Goal: Information Seeking & Learning: Learn about a topic

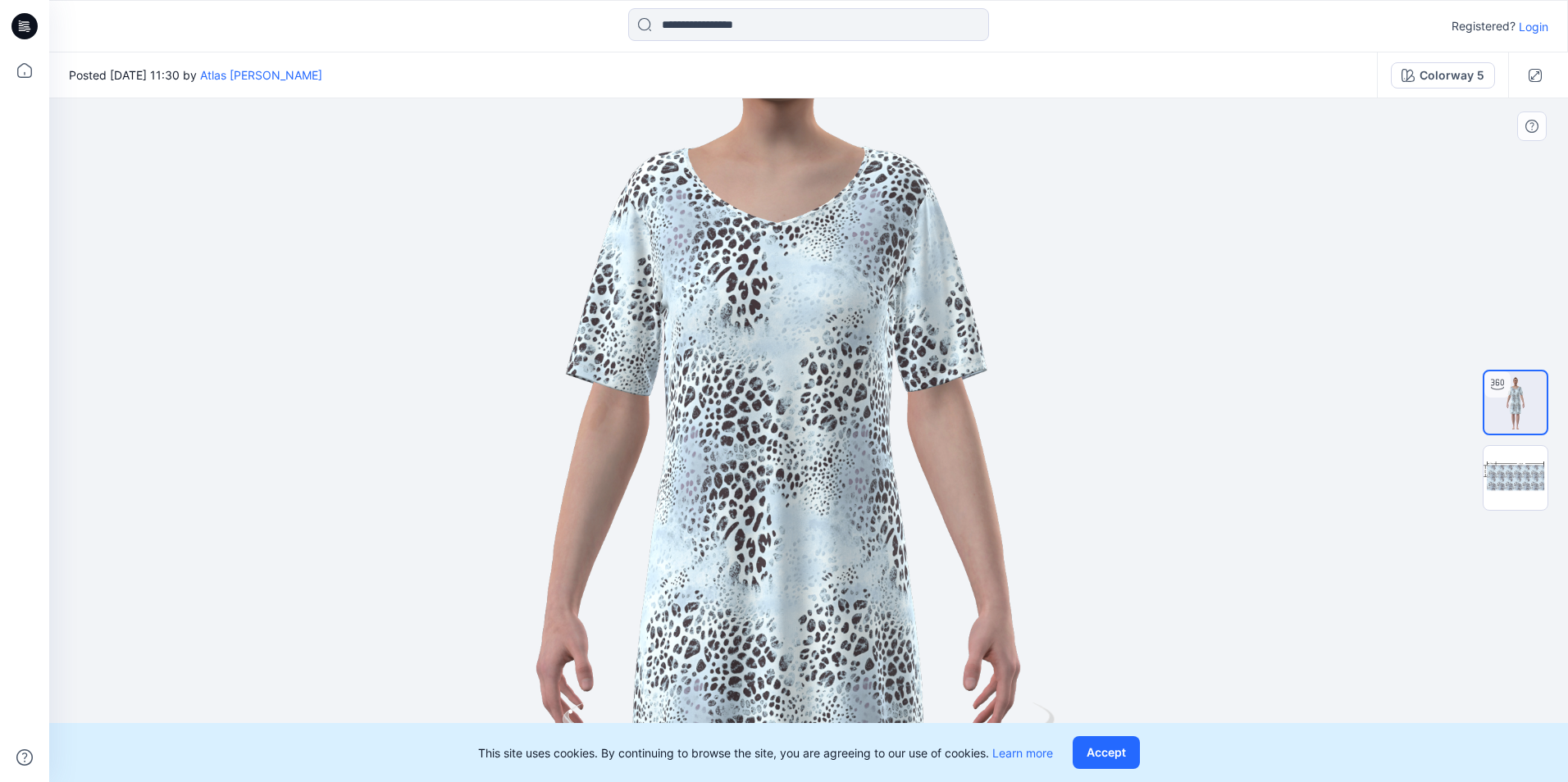
drag, startPoint x: 880, startPoint y: 284, endPoint x: 850, endPoint y: 429, distance: 148.1
click at [850, 429] on img at bounding box center [778, 585] width 1684 height 1679
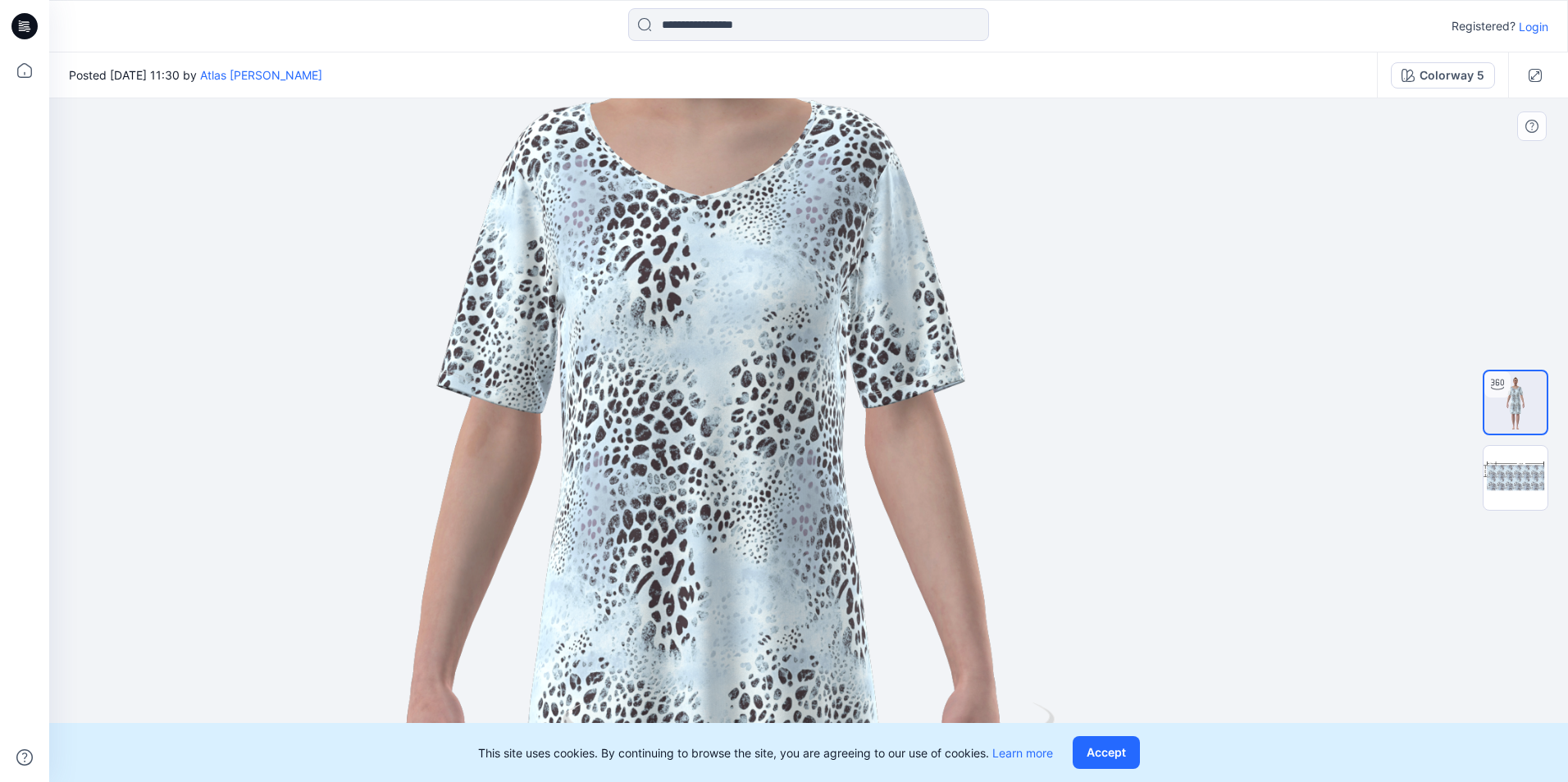
drag, startPoint x: 786, startPoint y: 339, endPoint x: 842, endPoint y: 322, distance: 58.5
click at [840, 324] on img at bounding box center [704, 650] width 2112 height 2106
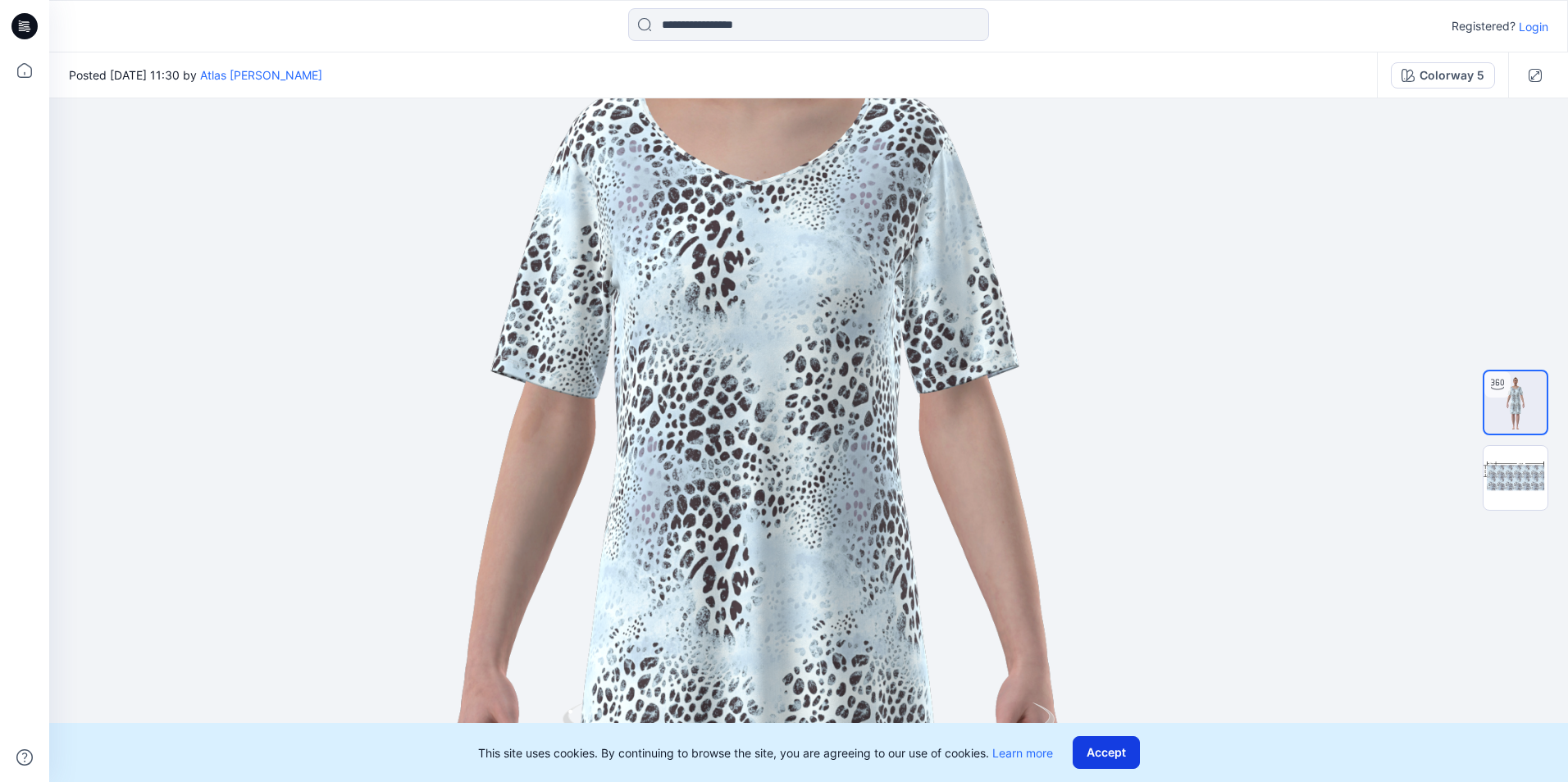
click at [1097, 755] on button "Accept" at bounding box center [1107, 752] width 67 height 33
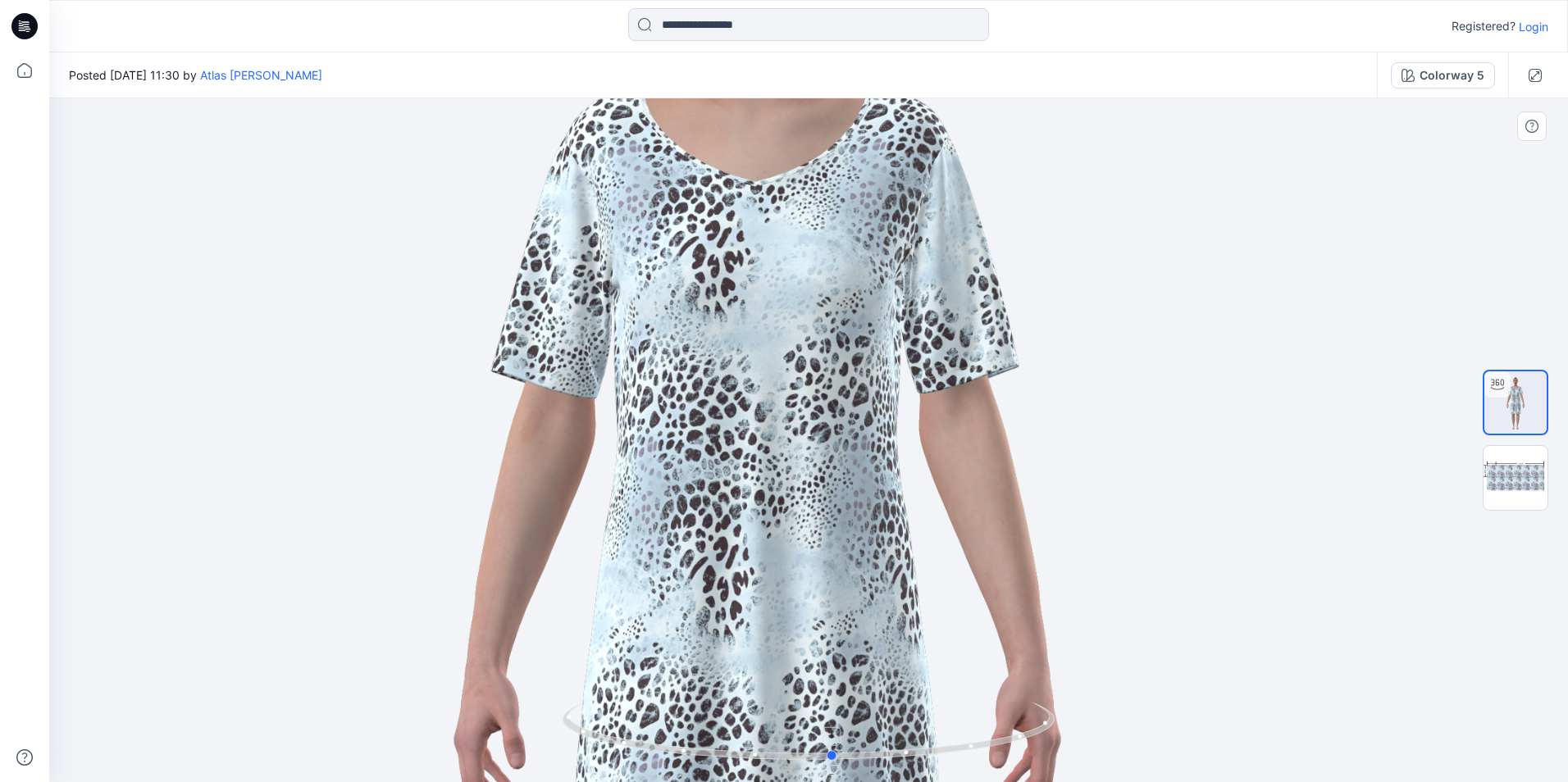
drag, startPoint x: 827, startPoint y: 758, endPoint x: 852, endPoint y: 741, distance: 30.2
click at [852, 741] on icon at bounding box center [810, 733] width 496 height 62
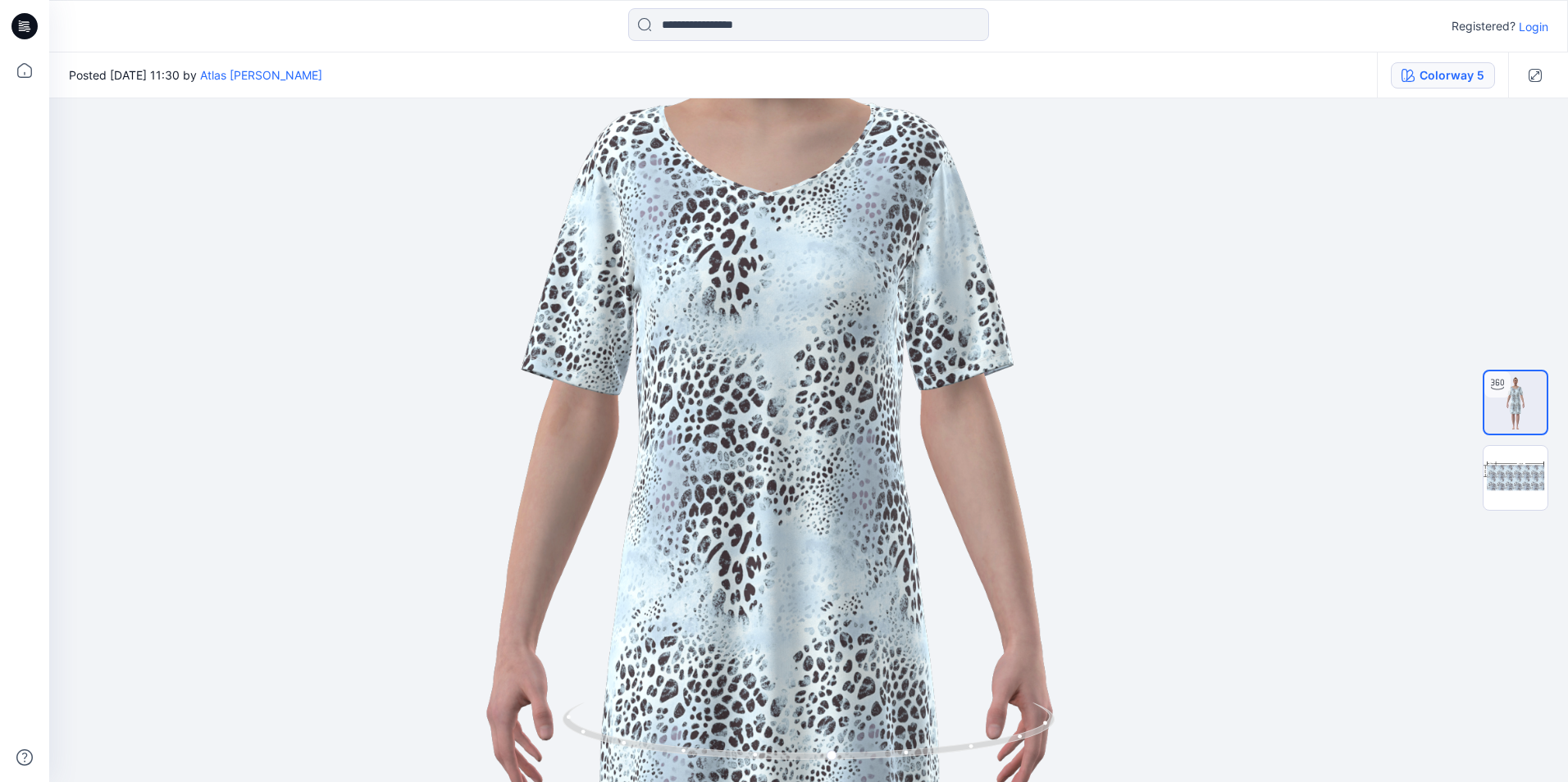
click at [1446, 87] on button "Colorway 5" at bounding box center [1443, 76] width 104 height 26
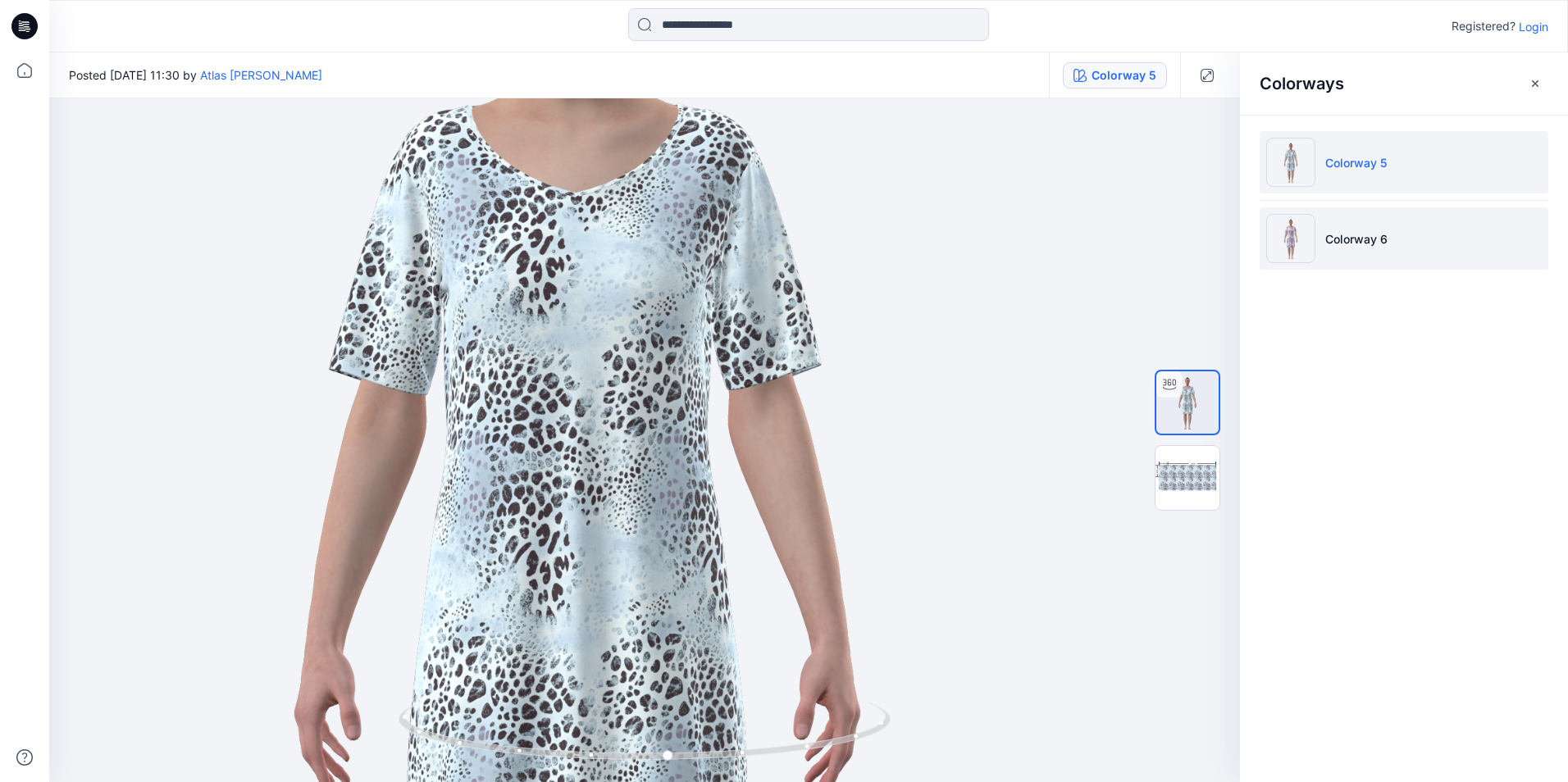
click at [1347, 232] on p "Colorway 6" at bounding box center [1356, 239] width 63 height 17
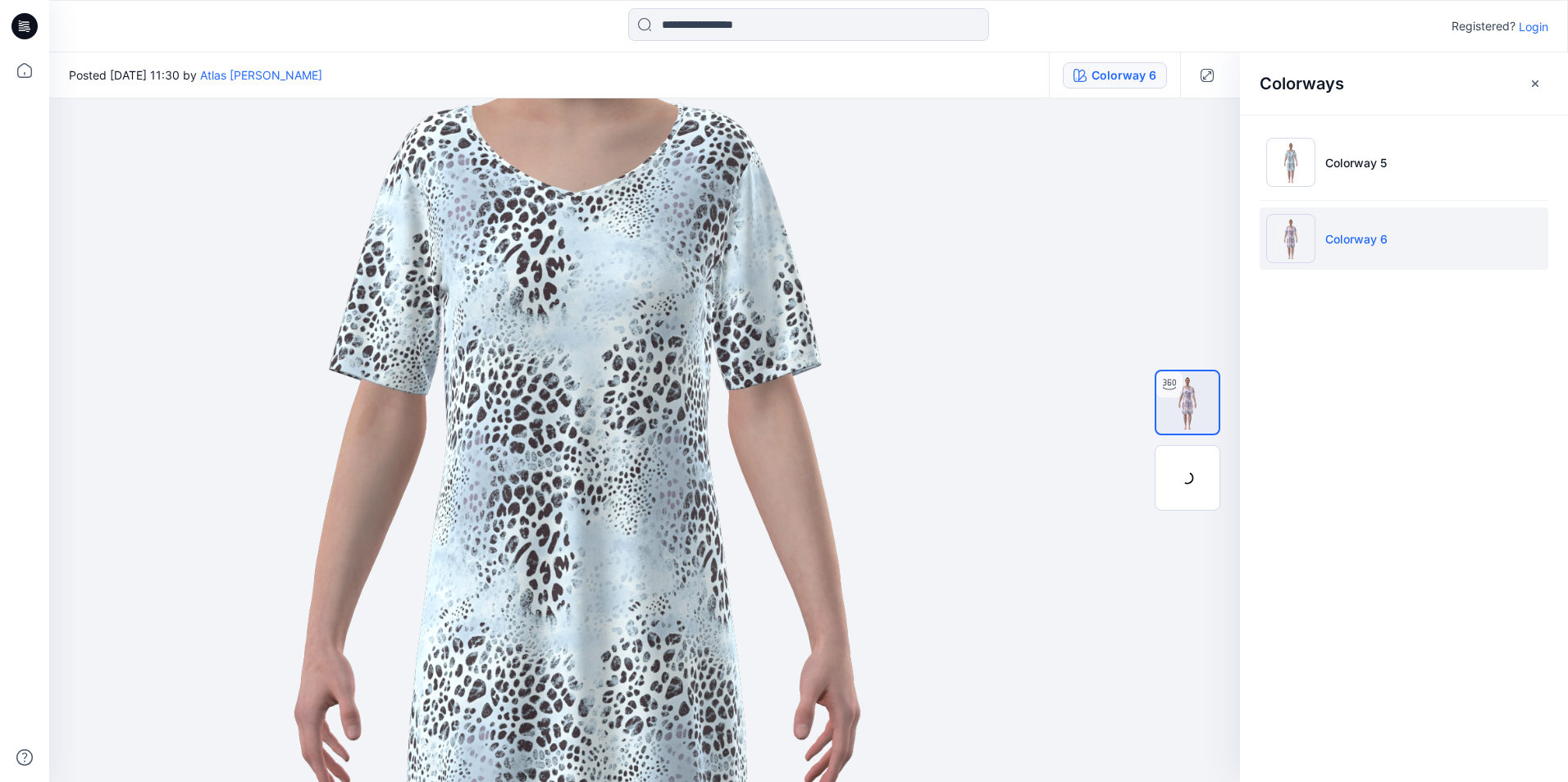
click at [1304, 242] on img at bounding box center [1290, 239] width 50 height 50
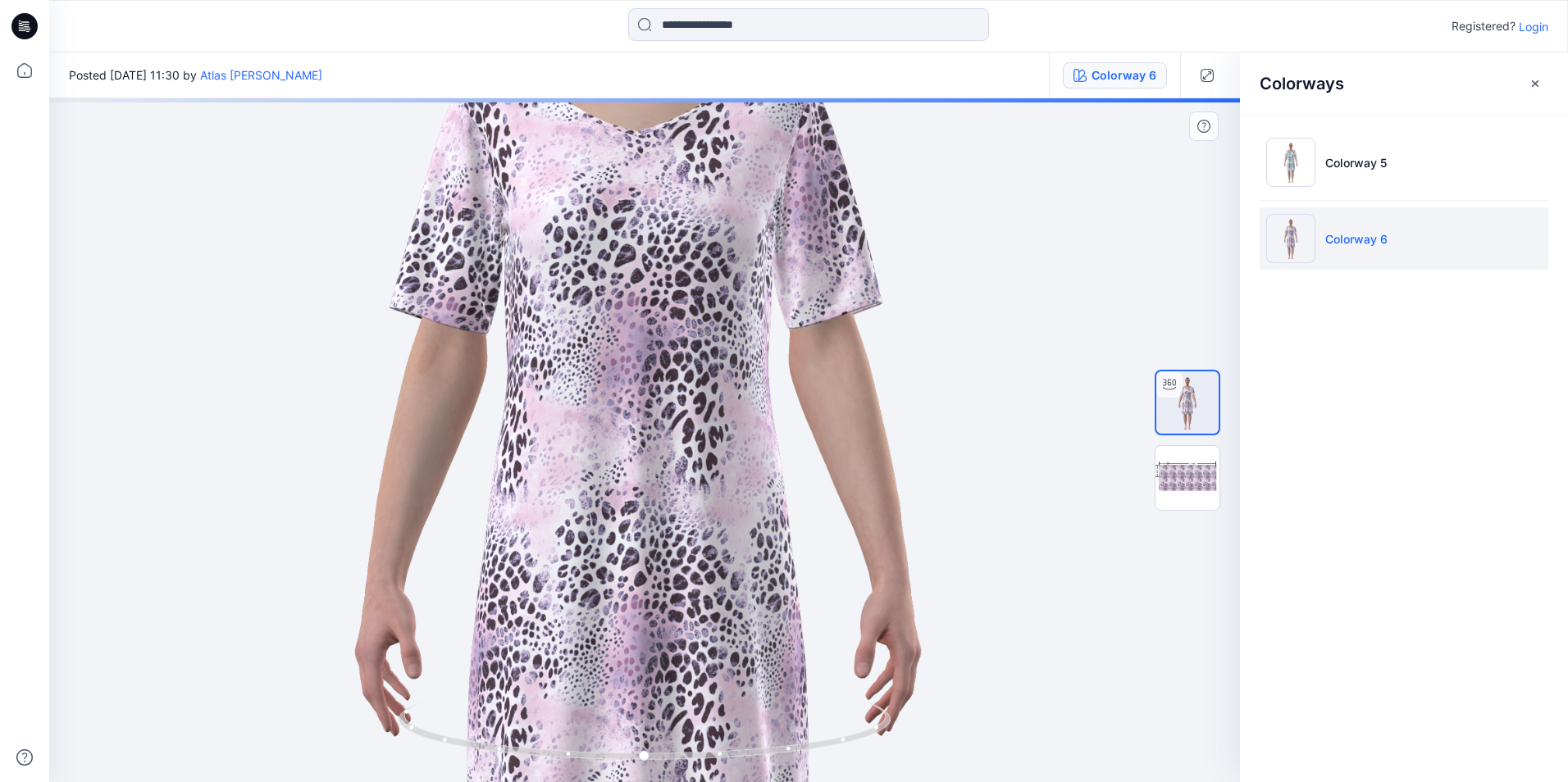
drag, startPoint x: 685, startPoint y: 355, endPoint x: 681, endPoint y: 506, distance: 151.1
click at [681, 505] on img at bounding box center [637, 555] width 1969 height 1962
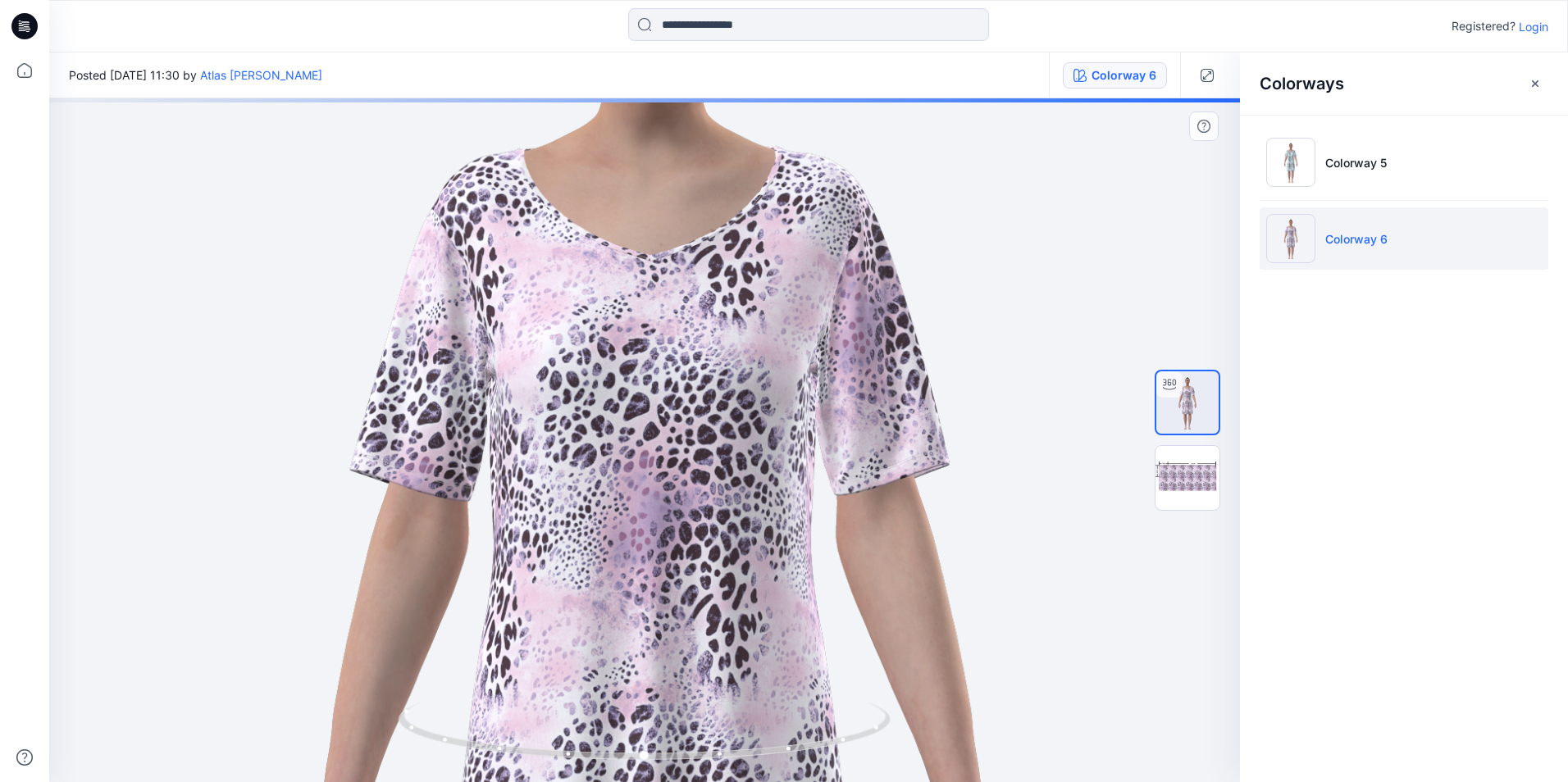
drag, startPoint x: 675, startPoint y: 392, endPoint x: 688, endPoint y: 521, distance: 129.7
click at [688, 521] on img at bounding box center [652, 771] width 2398 height 2390
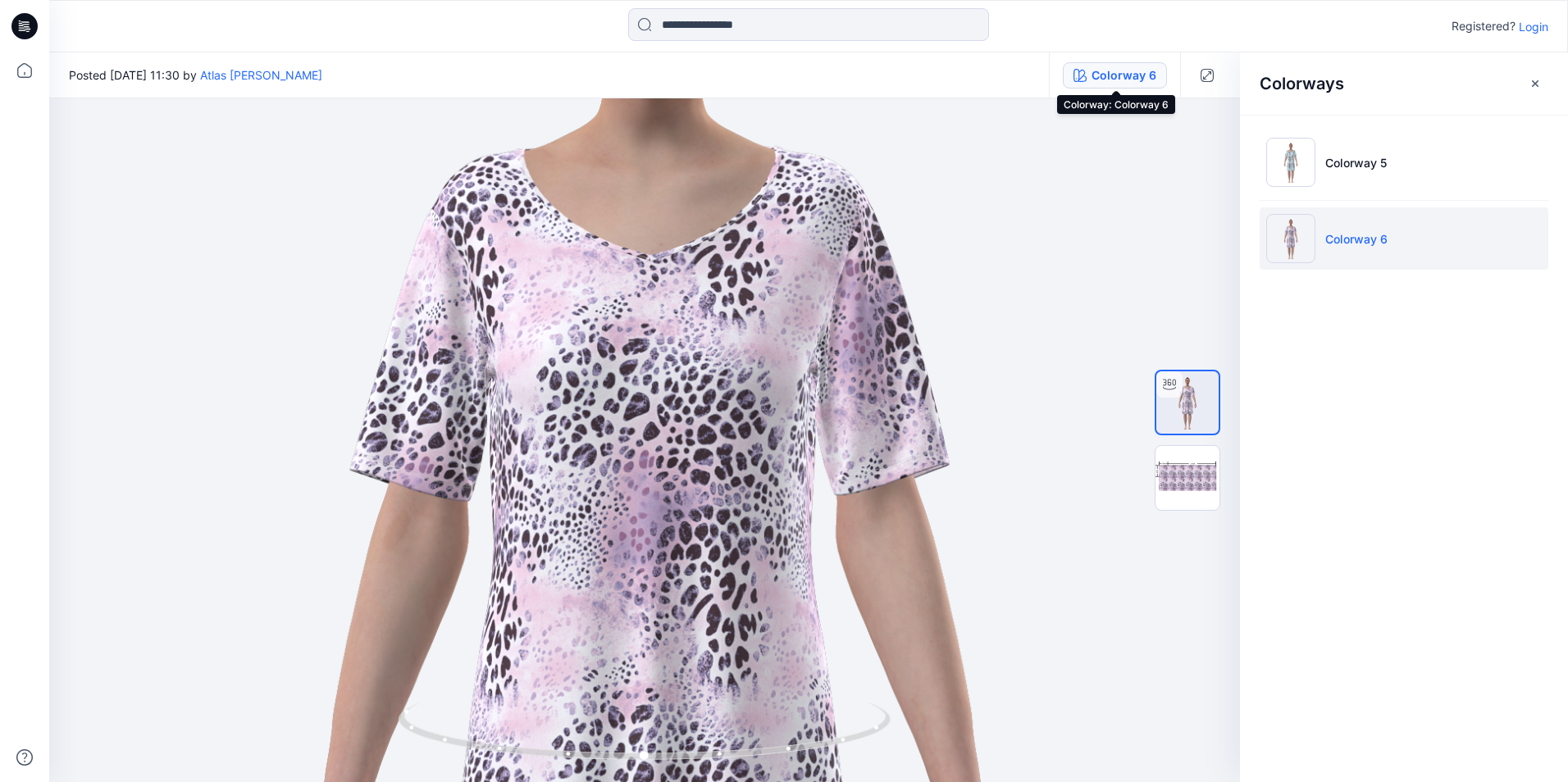
click at [1140, 78] on div "Colorway 6" at bounding box center [1124, 75] width 65 height 18
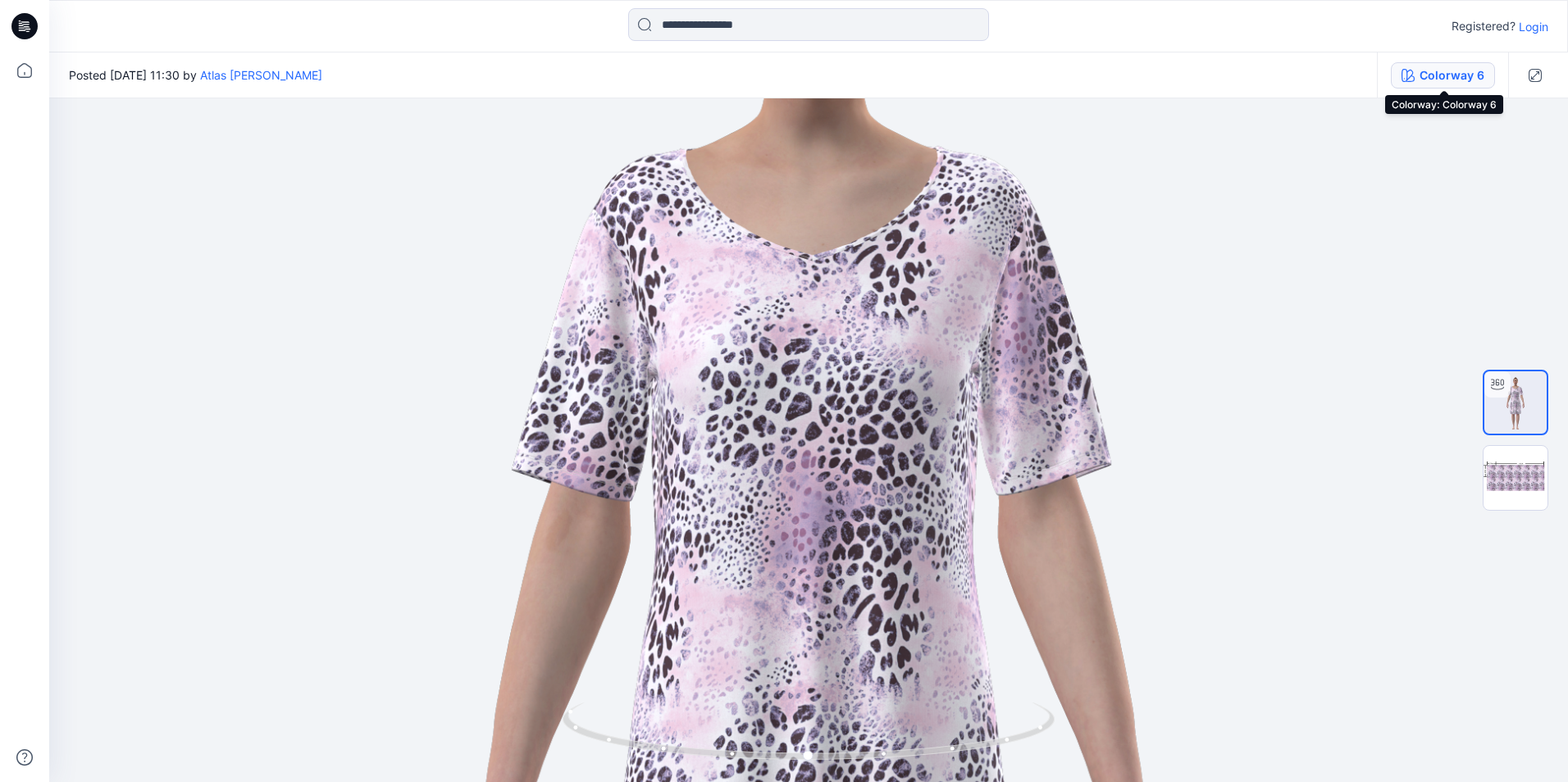
click at [1480, 71] on div "Colorway 6" at bounding box center [1451, 75] width 65 height 18
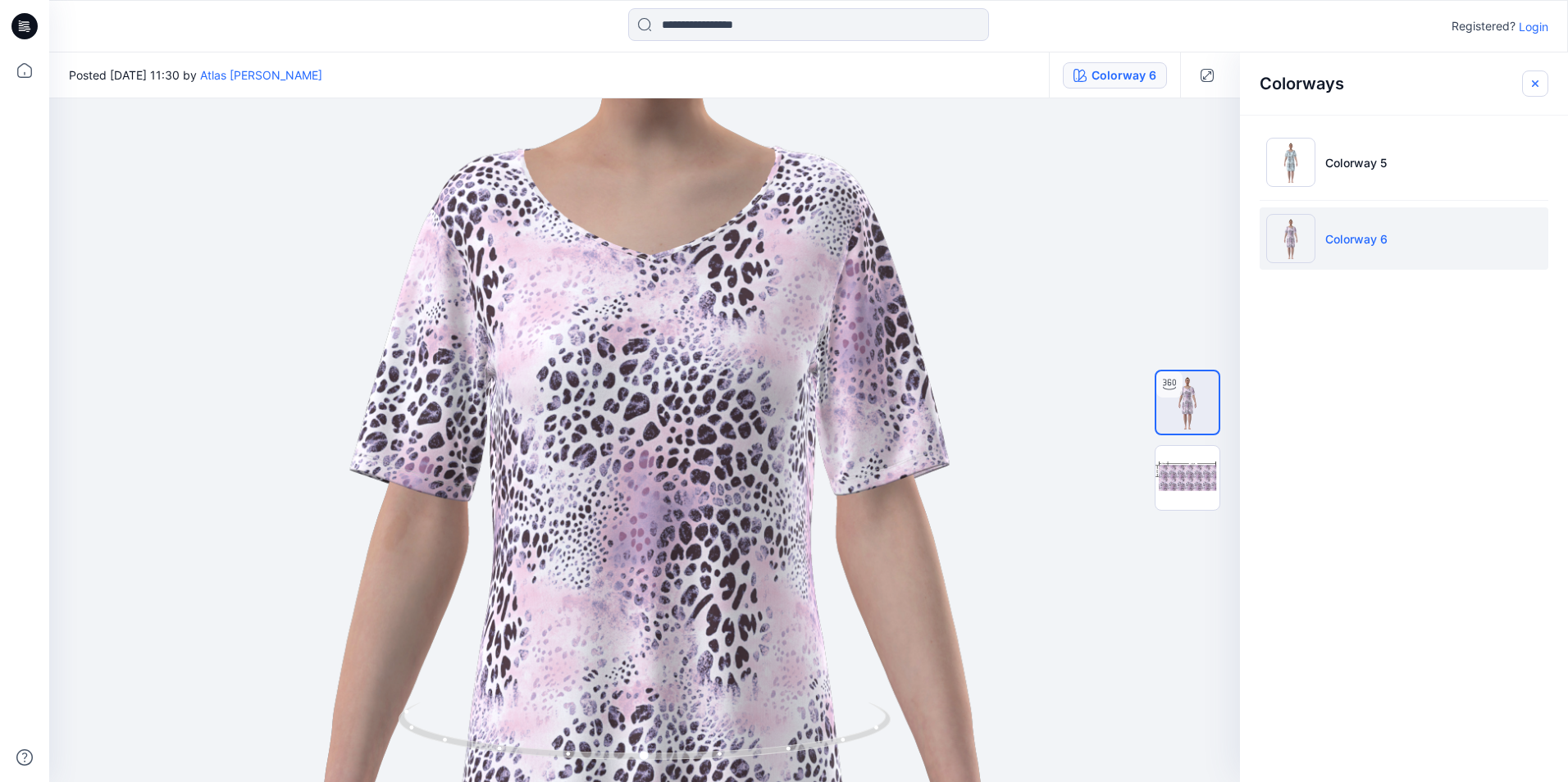
click at [1532, 85] on icon "button" at bounding box center [1534, 82] width 7 height 7
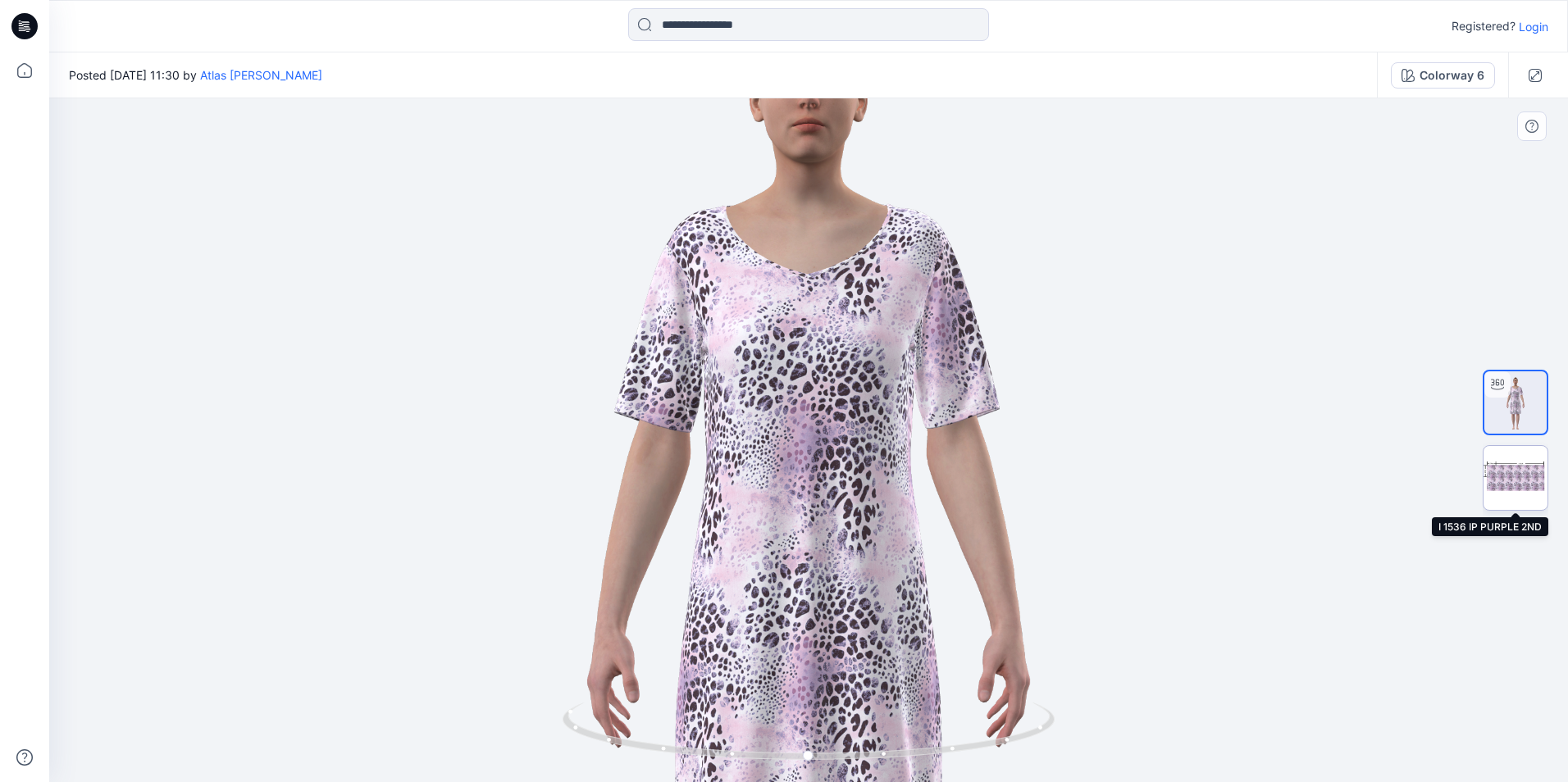
click at [1514, 471] on img at bounding box center [1516, 478] width 64 height 64
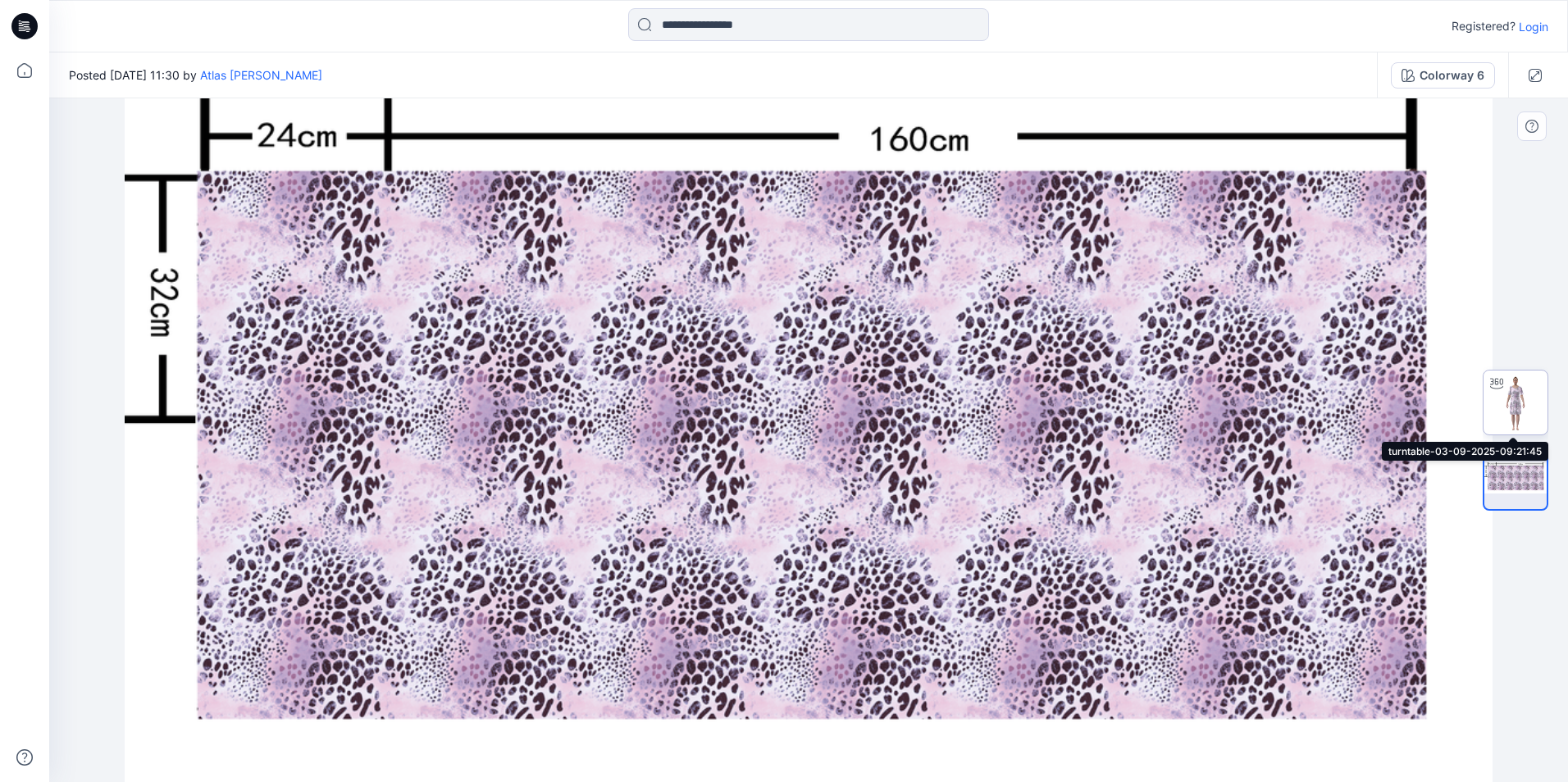
click at [1512, 400] on img at bounding box center [1516, 402] width 64 height 64
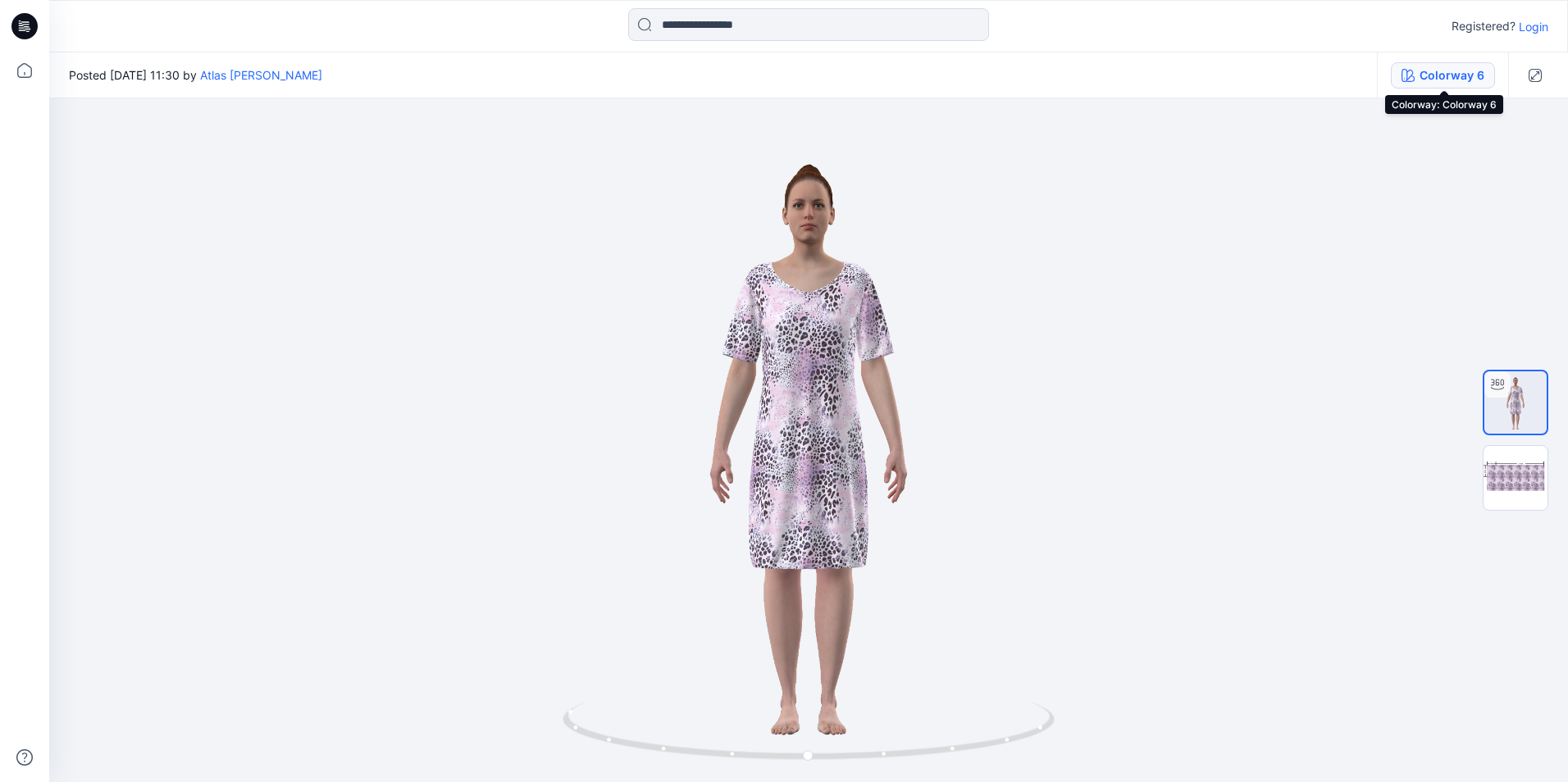
click at [1467, 80] on div "Colorway 6" at bounding box center [1451, 75] width 65 height 18
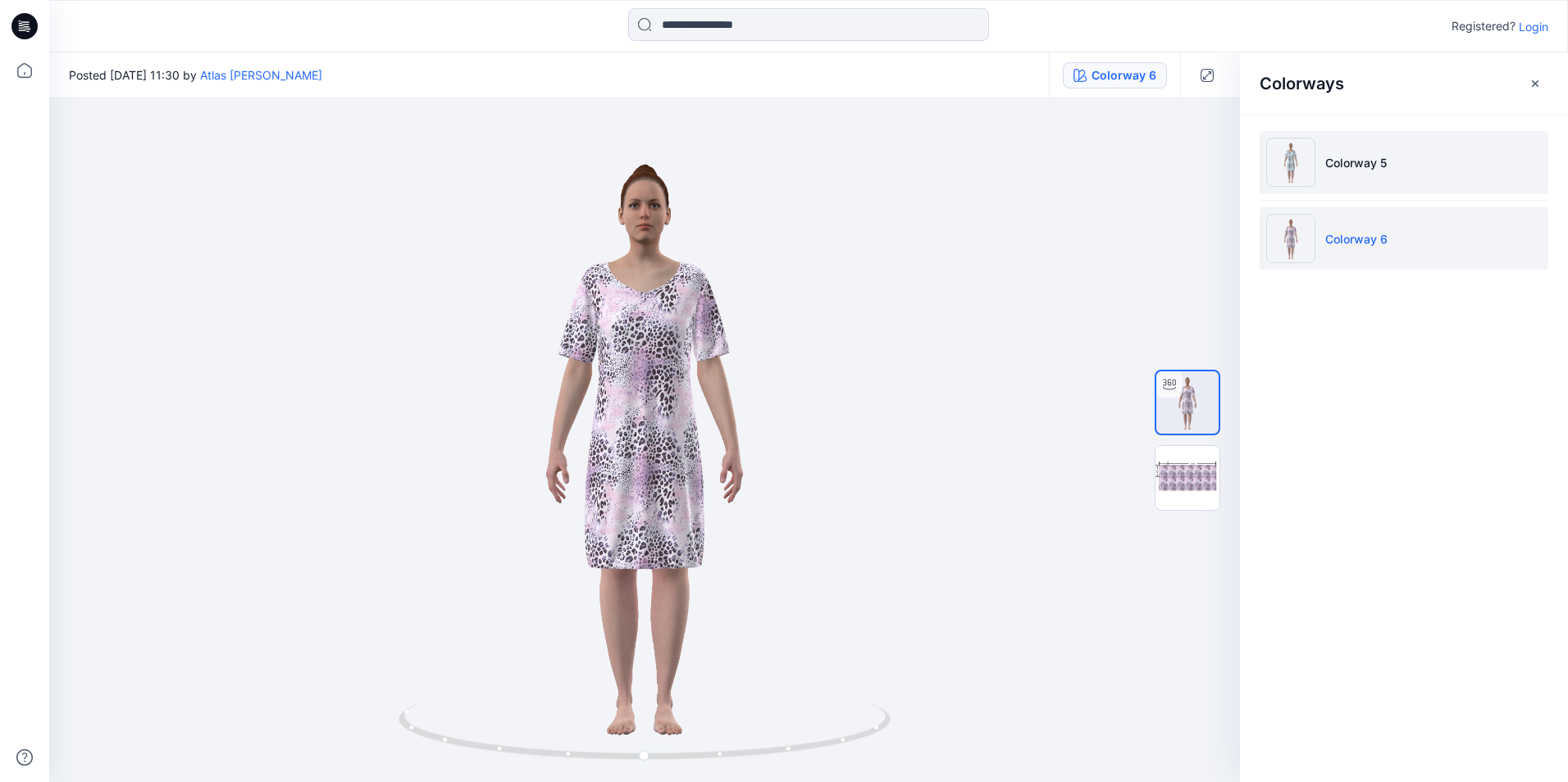
click at [1345, 176] on li "Colorway 5" at bounding box center [1403, 162] width 289 height 63
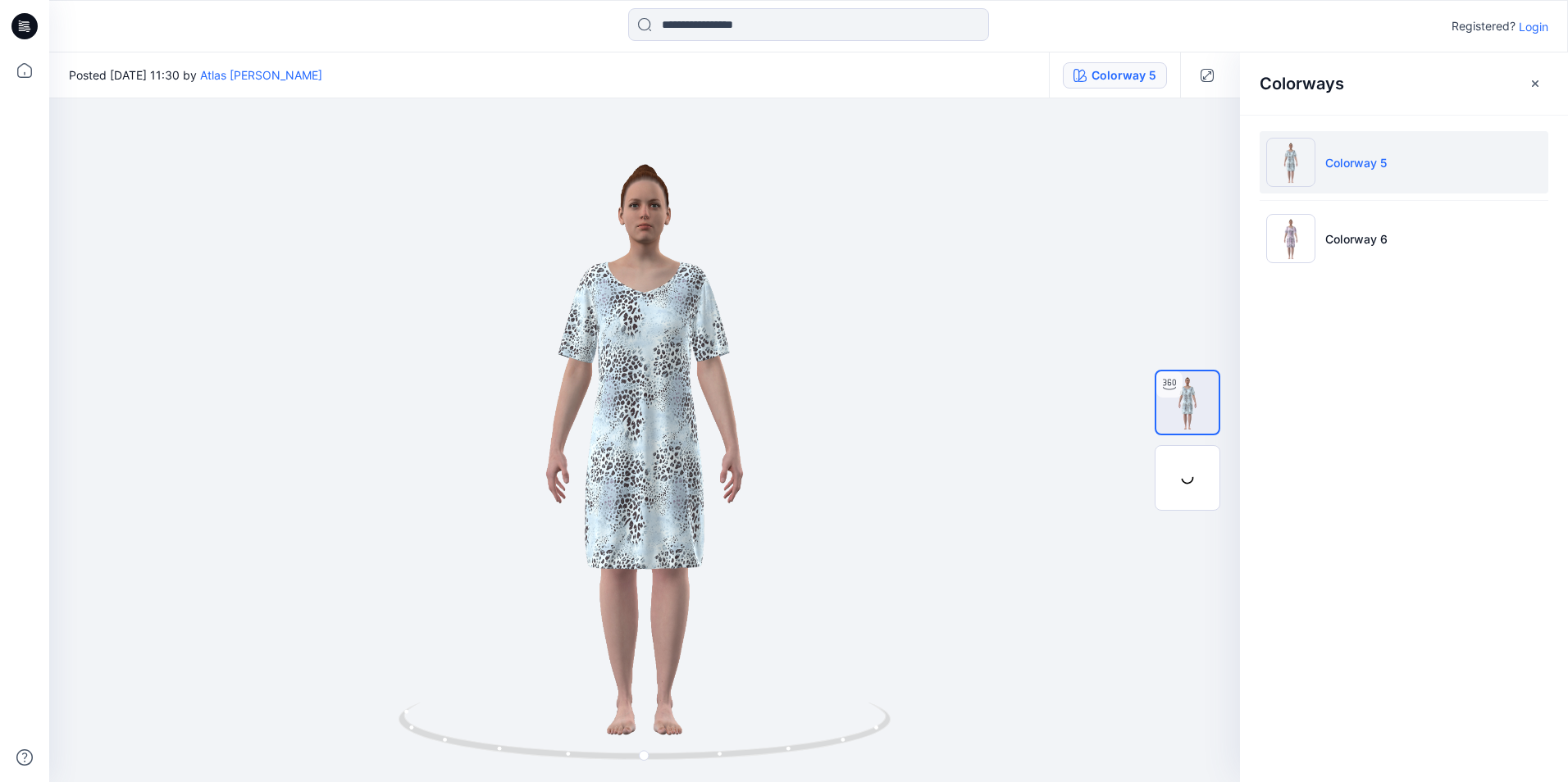
click at [1369, 164] on p "Colorway 5" at bounding box center [1356, 163] width 62 height 17
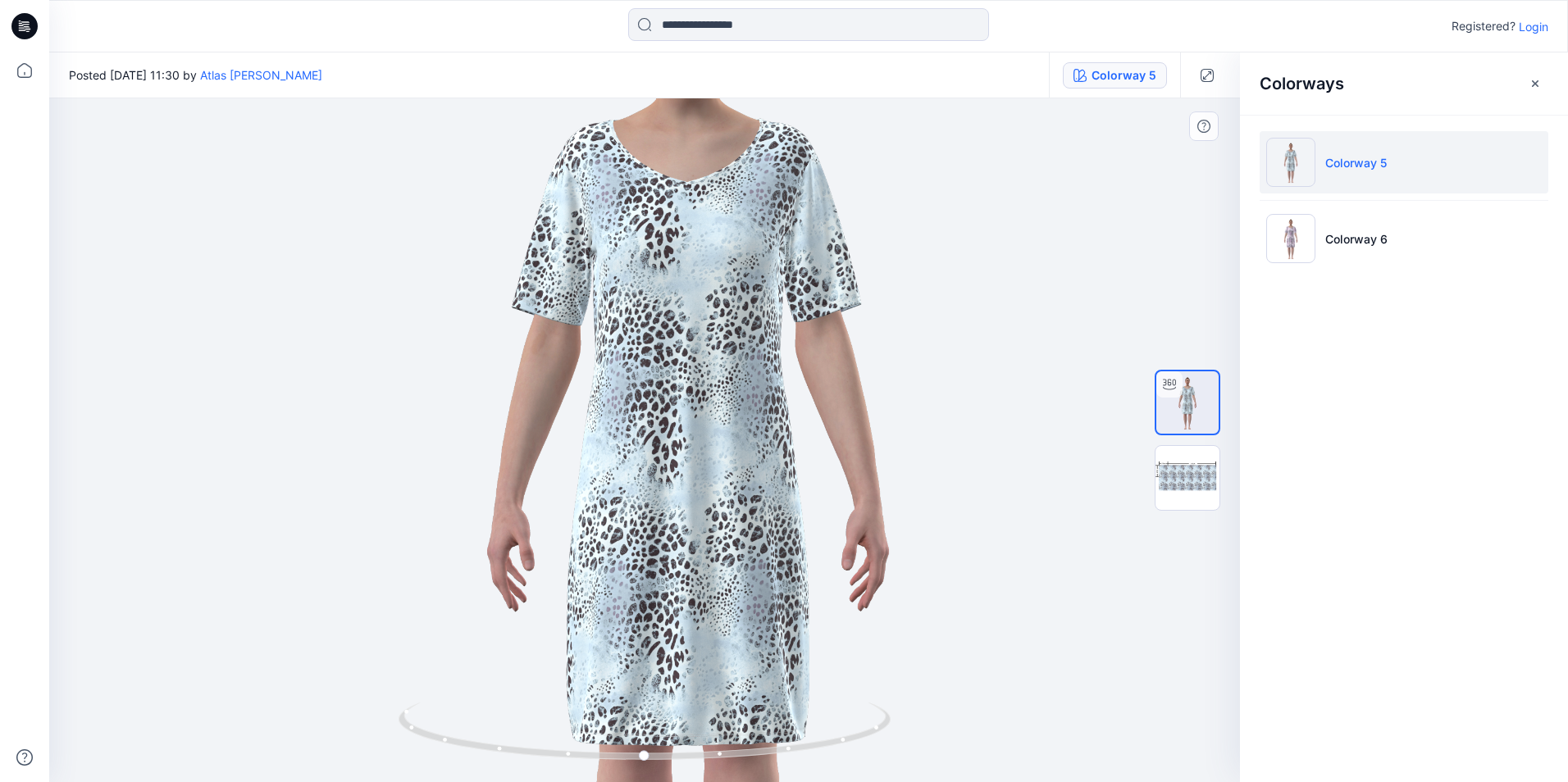
drag, startPoint x: 655, startPoint y: 469, endPoint x: 699, endPoint y: 511, distance: 60.8
click at [699, 511] on img at bounding box center [688, 483] width 1399 height 1395
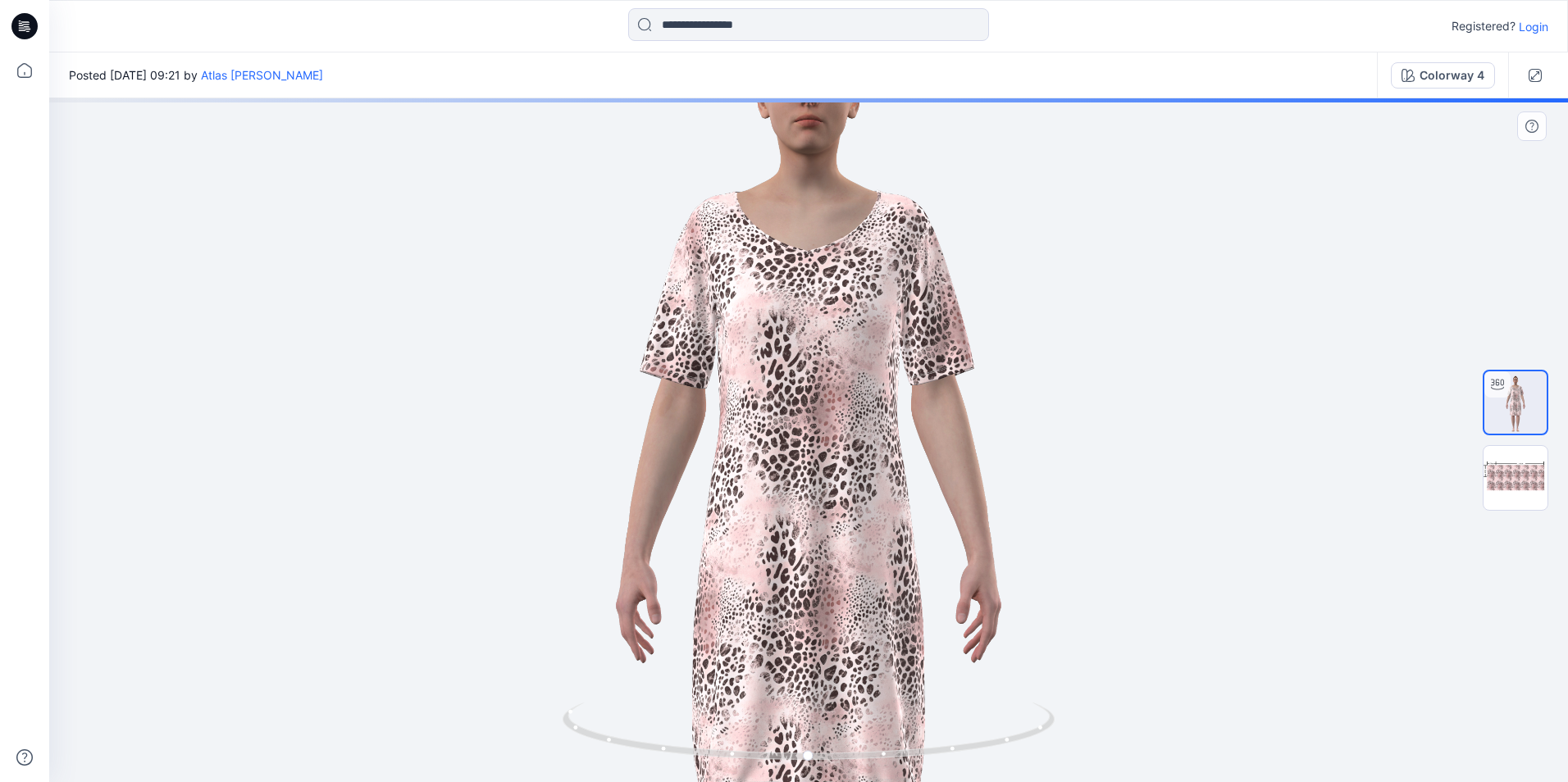
drag, startPoint x: 943, startPoint y: 422, endPoint x: 927, endPoint y: 495, distance: 74.7
click at [927, 495] on img at bounding box center [808, 532] width 1256 height 1253
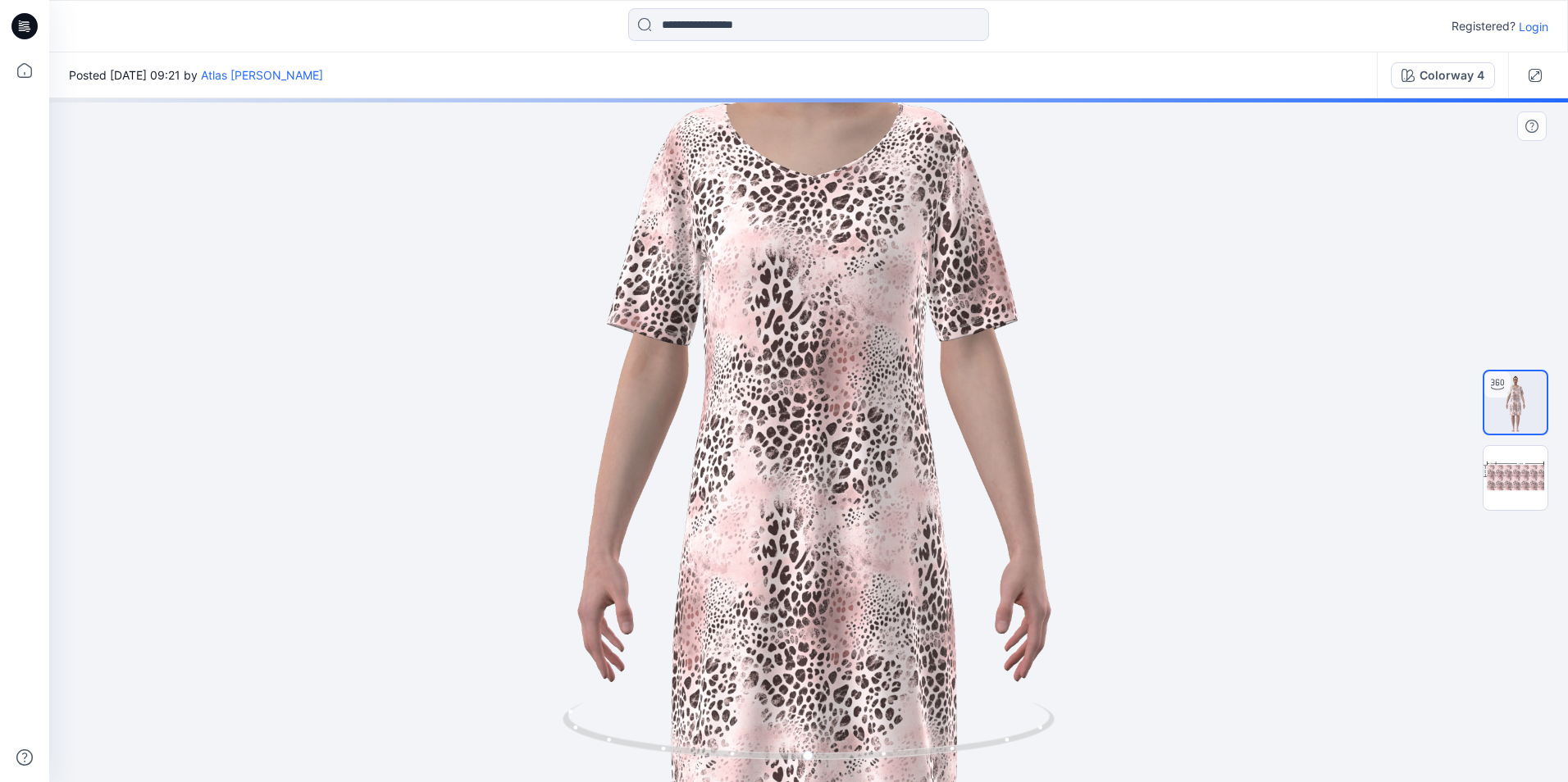
drag, startPoint x: 863, startPoint y: 501, endPoint x: 867, endPoint y: 427, distance: 74.1
click at [867, 427] on img at bounding box center [814, 522] width 1542 height 1537
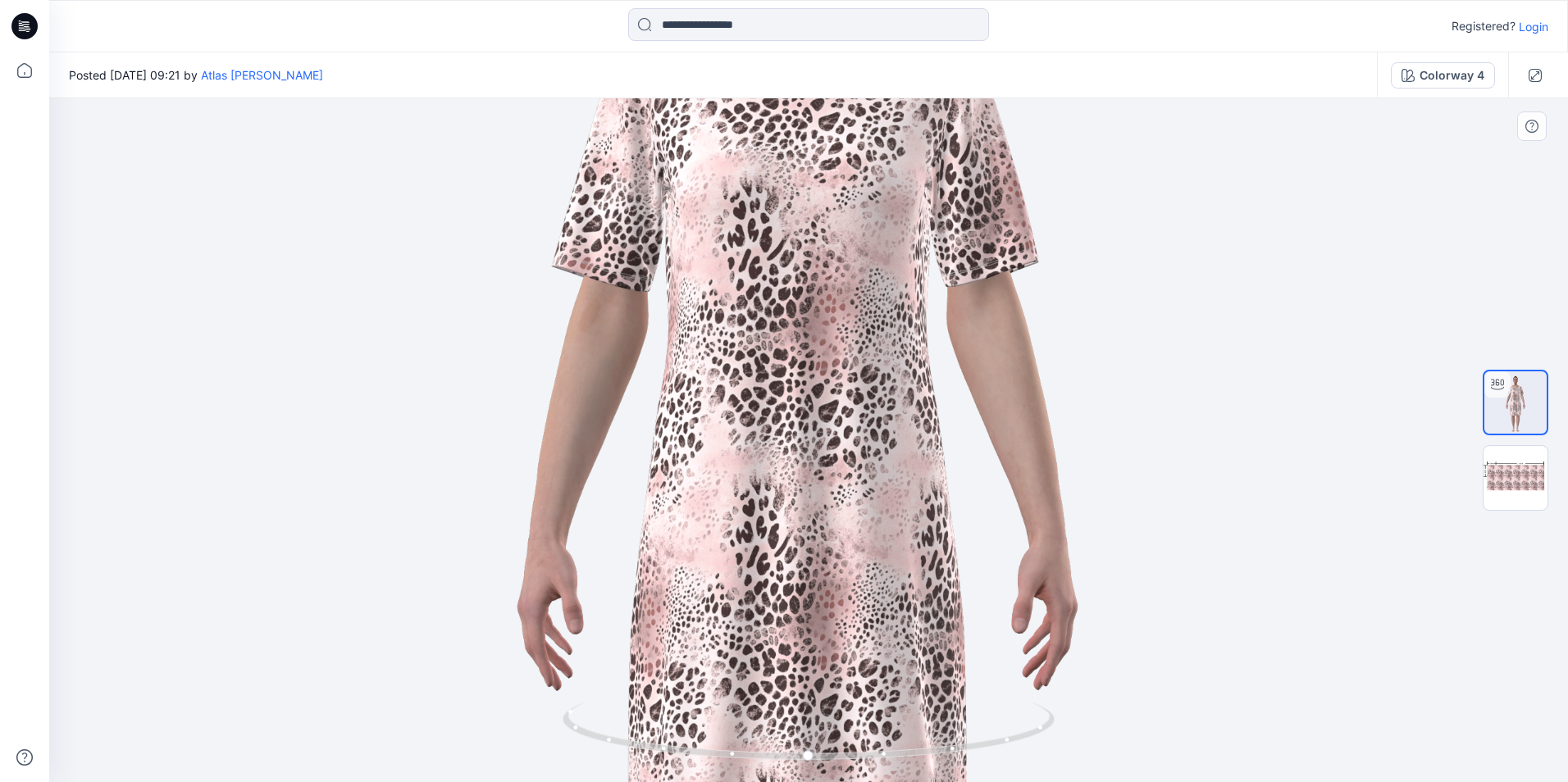
drag, startPoint x: 966, startPoint y: 505, endPoint x: 883, endPoint y: 483, distance: 85.9
click at [888, 475] on img at bounding box center [797, 501] width 1827 height 1821
